Goal: Information Seeking & Learning: Understand process/instructions

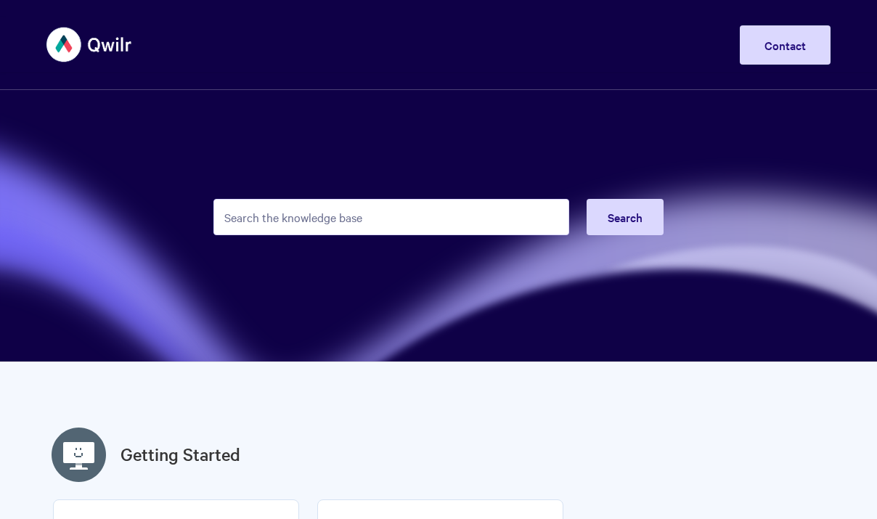
click at [442, 222] on input "Search the knowledge base" at bounding box center [391, 217] width 356 height 36
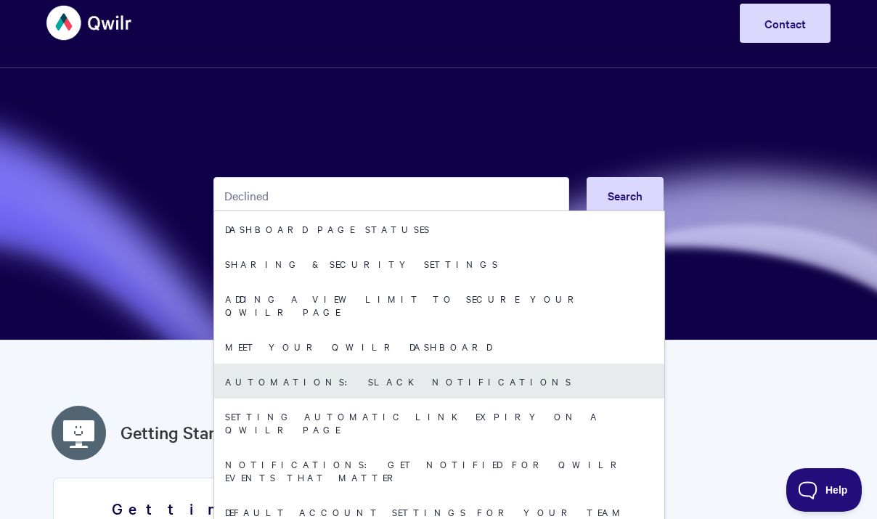
scroll to position [24, 0]
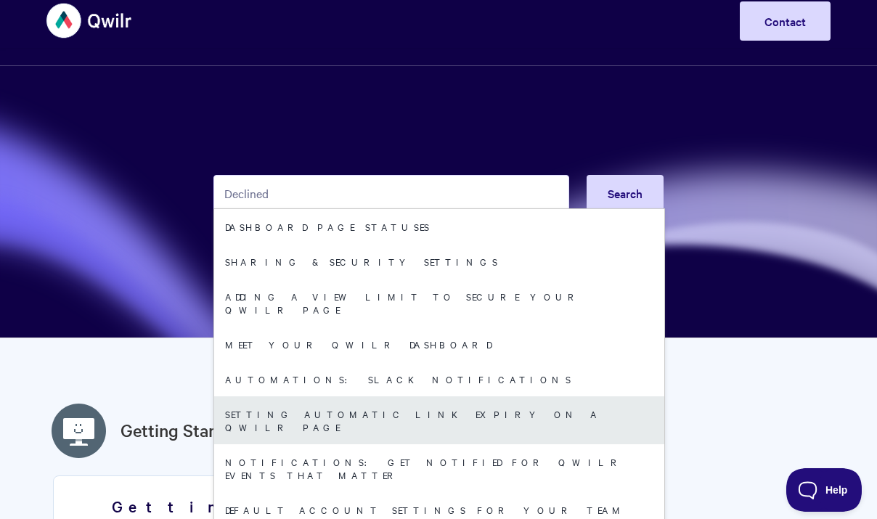
type input "Declined"
click at [329, 405] on link "Setting automatic link expiry on a Qwilr Page" at bounding box center [439, 420] width 450 height 48
